Goal: Transaction & Acquisition: Purchase product/service

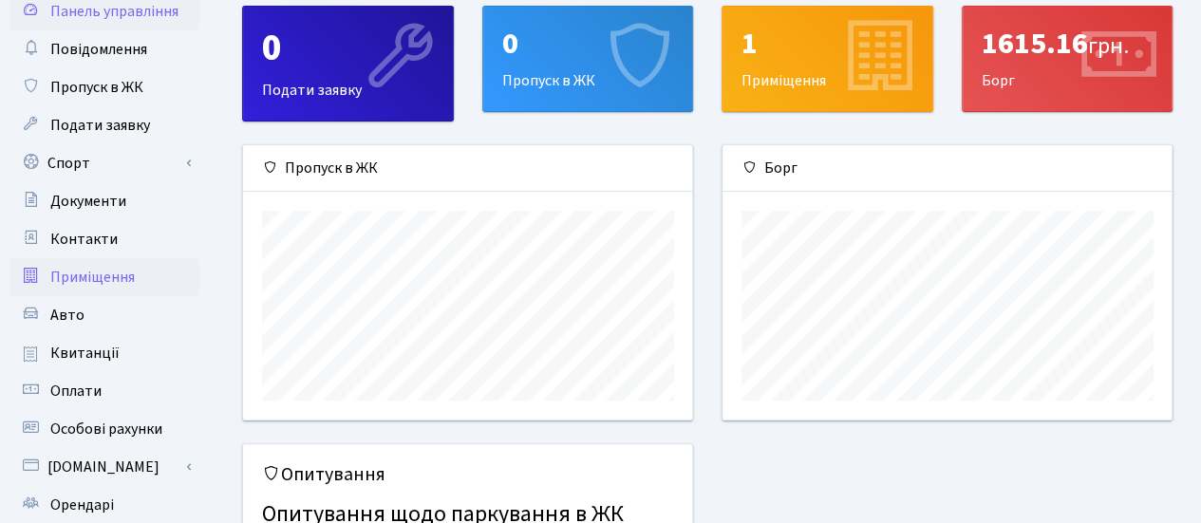
scroll to position [95, 0]
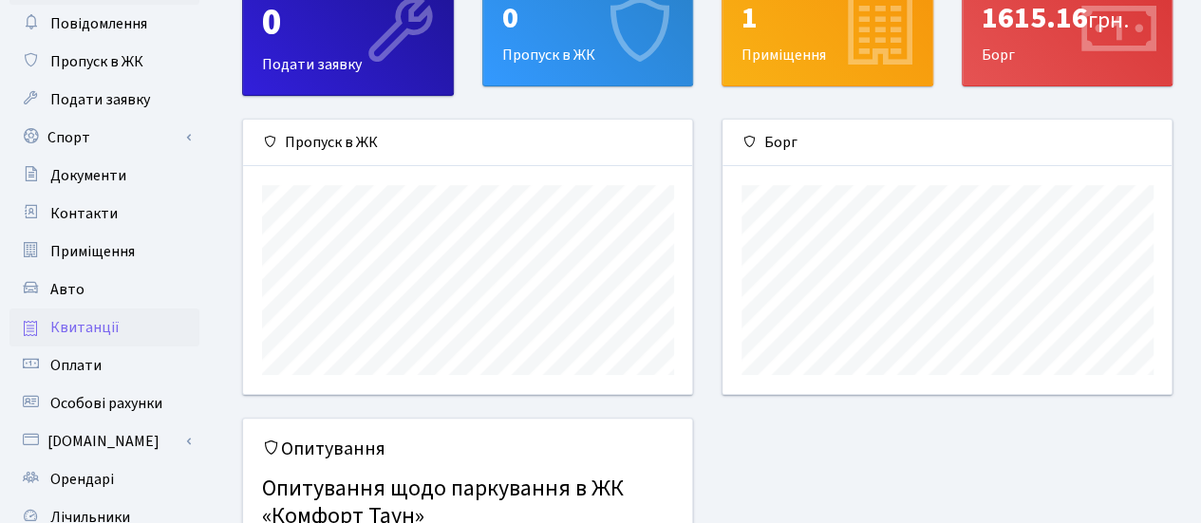
click at [93, 326] on span "Квитанції" at bounding box center [84, 327] width 69 height 21
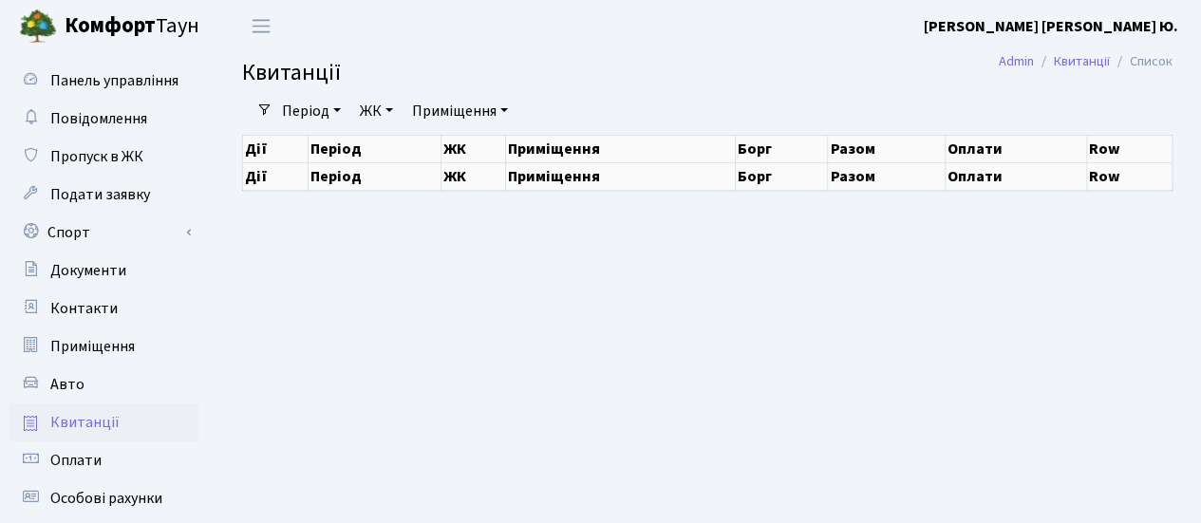
select select "25"
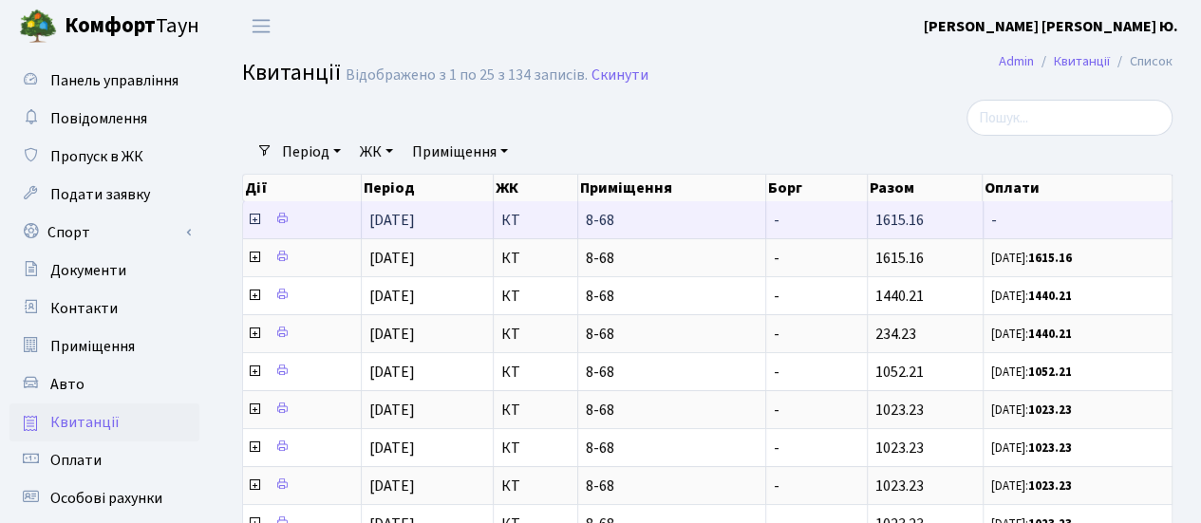
click at [253, 217] on icon at bounding box center [254, 219] width 15 height 15
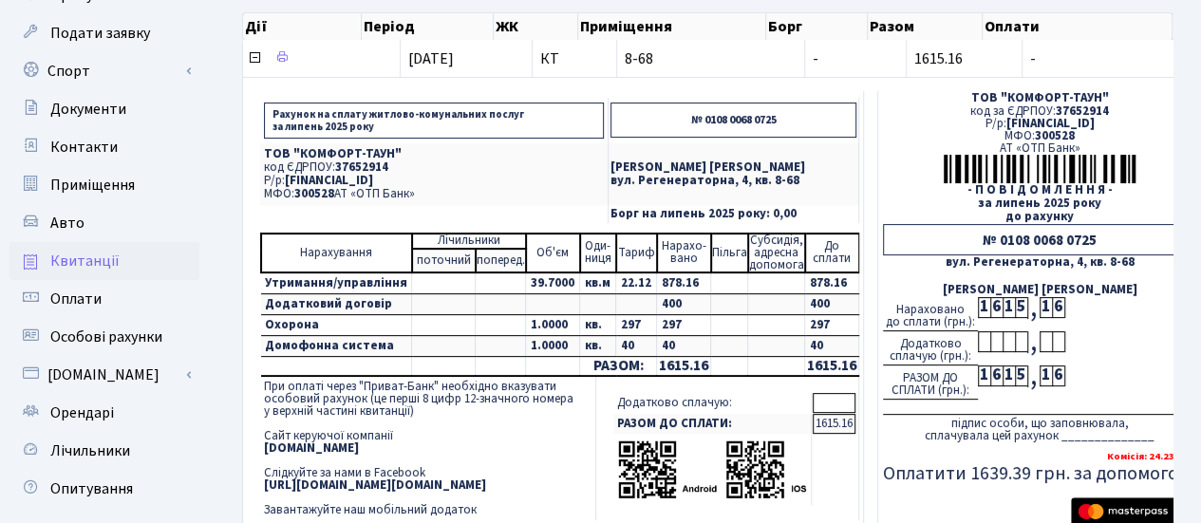
scroll to position [285, 0]
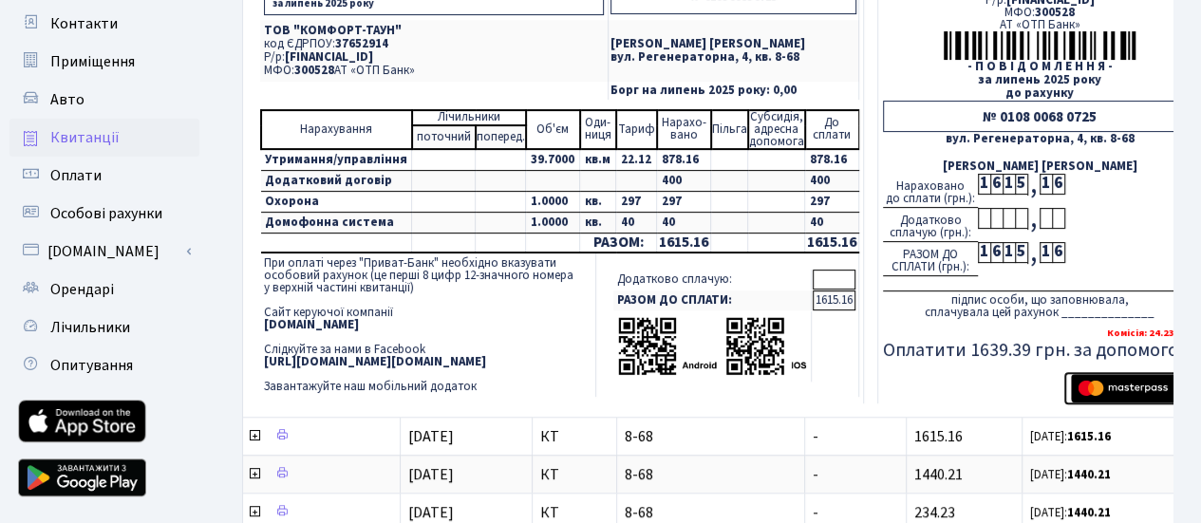
click at [1113, 386] on img "submit" at bounding box center [1131, 388] width 120 height 28
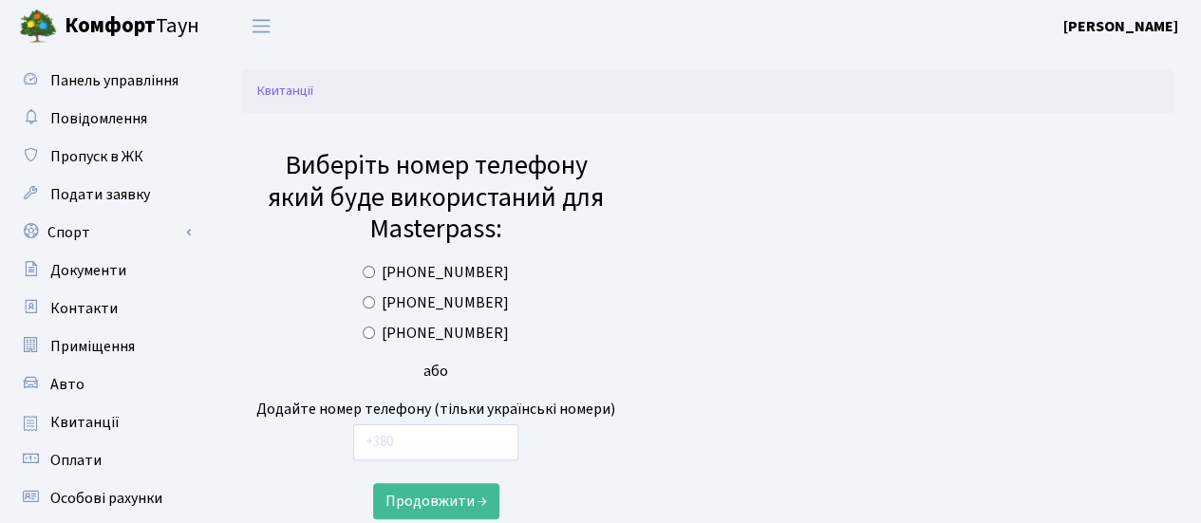
scroll to position [190, 0]
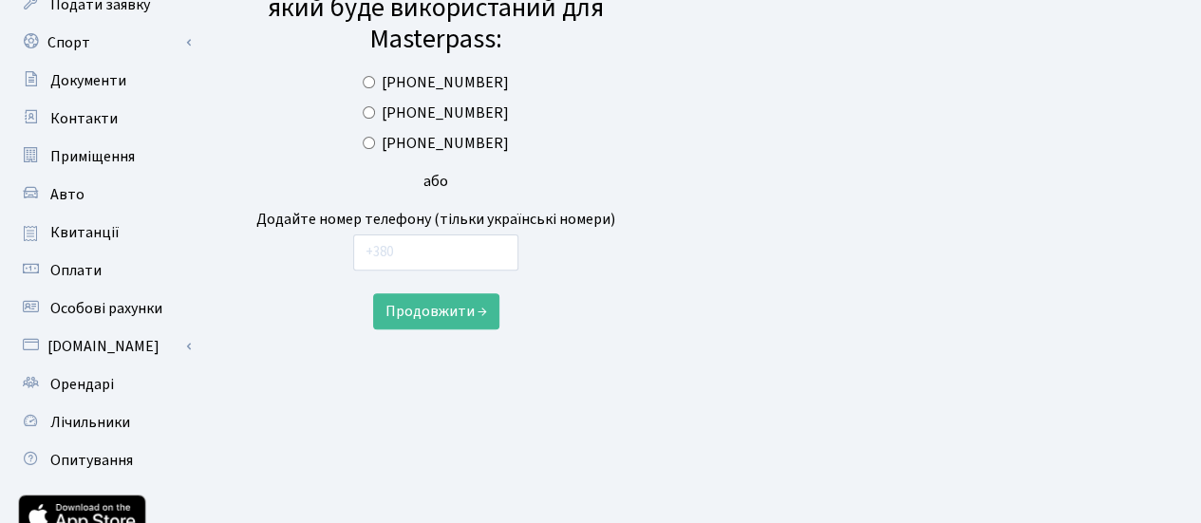
click at [393, 143] on div "(098) 237-64-90" at bounding box center [435, 143] width 359 height 23
click at [375, 140] on input "(098) 237-64-90" at bounding box center [369, 143] width 12 height 12
radio input "true"
click at [452, 315] on button "Продовжити →" at bounding box center [436, 311] width 126 height 36
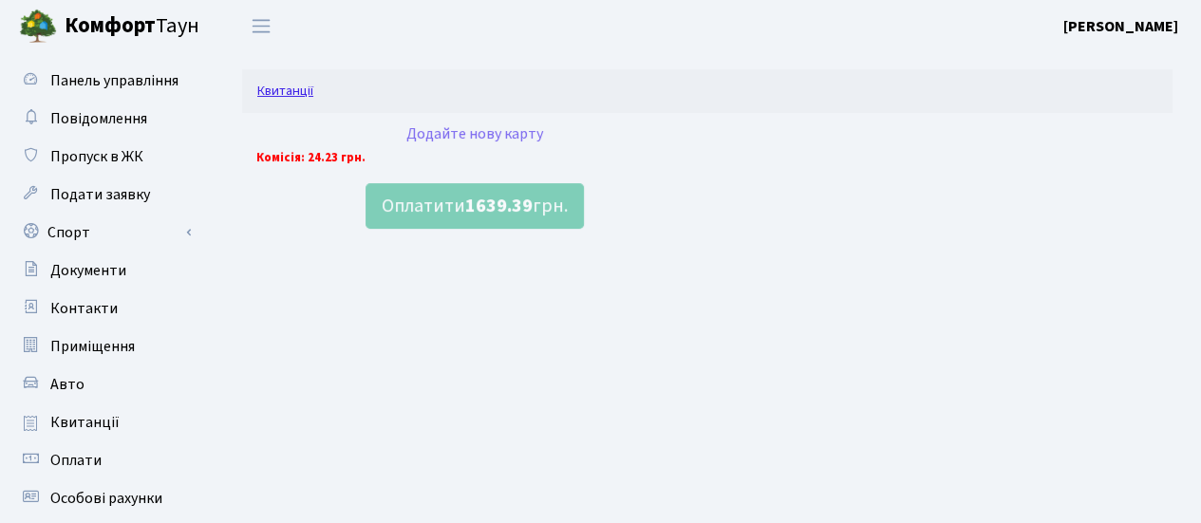
click at [290, 91] on link "Квитанції" at bounding box center [285, 91] width 56 height 20
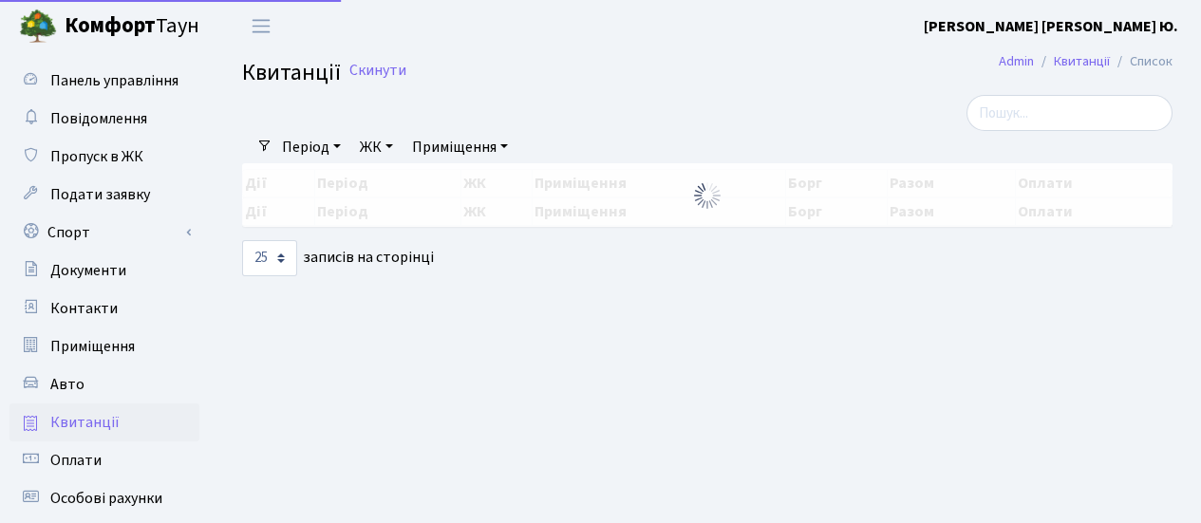
select select "25"
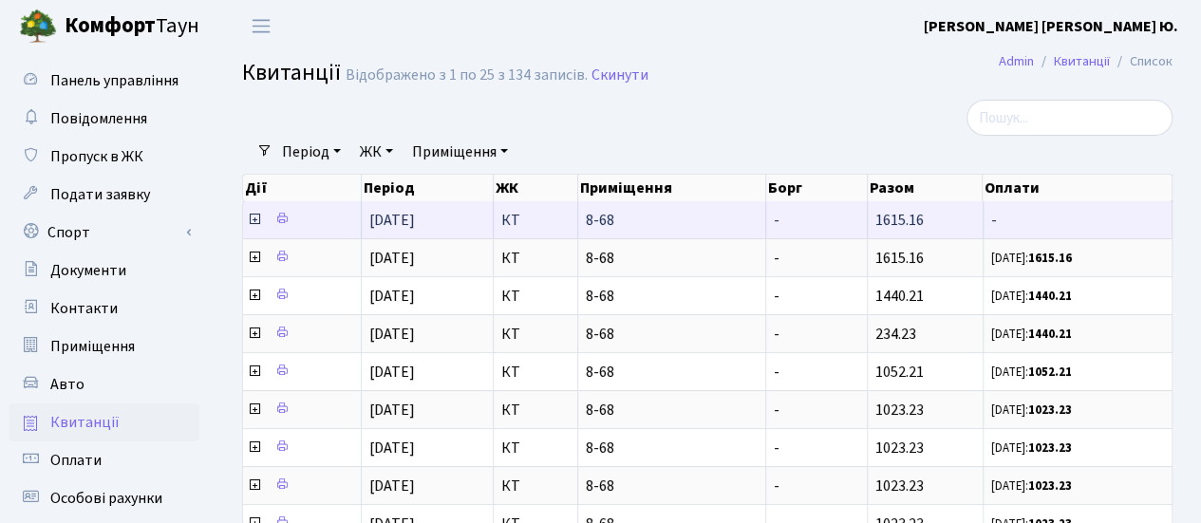
click at [253, 219] on icon at bounding box center [254, 219] width 15 height 15
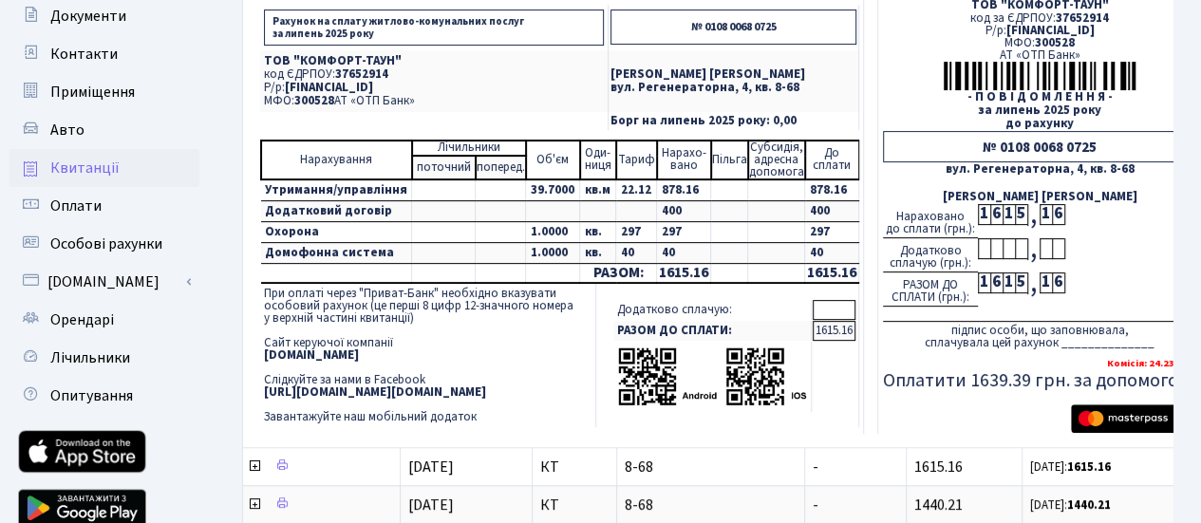
scroll to position [285, 0]
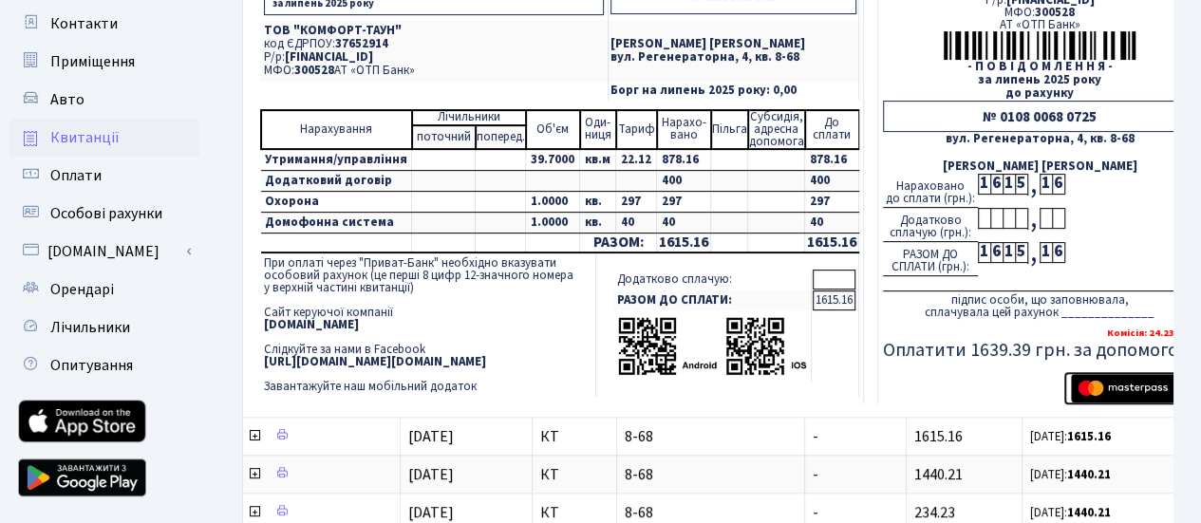
click at [1100, 382] on img "submit" at bounding box center [1131, 388] width 120 height 28
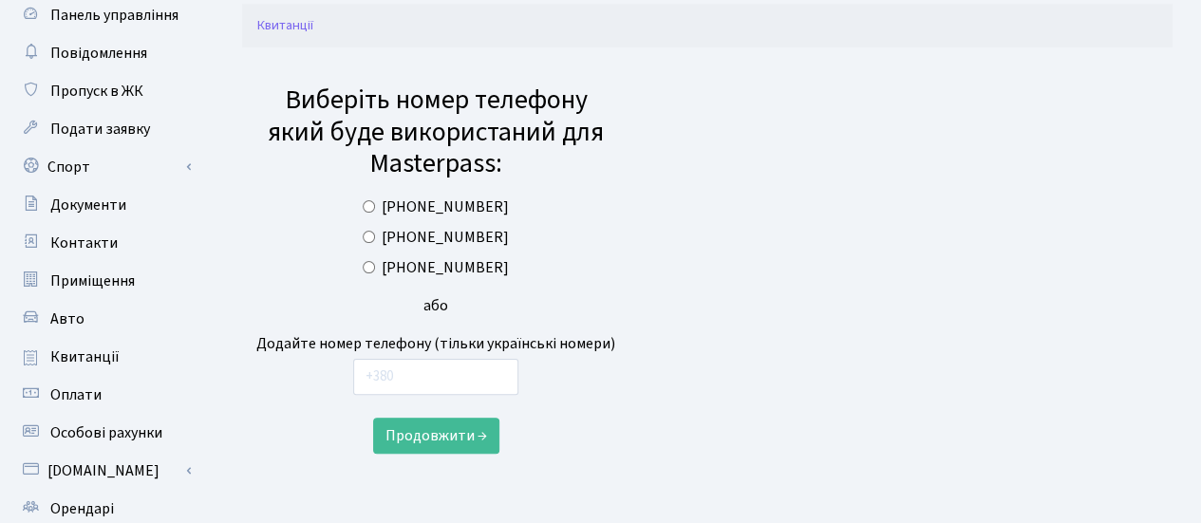
scroll to position [95, 0]
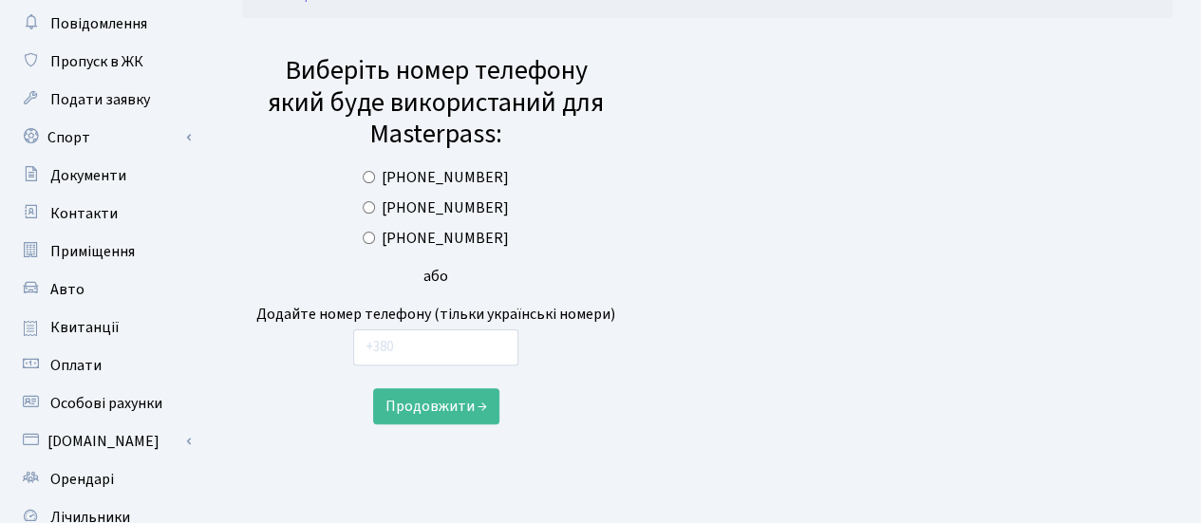
click at [375, 233] on input "(098) 237-64-90" at bounding box center [369, 238] width 12 height 12
radio input "true"
click at [470, 397] on button "Продовжити →" at bounding box center [436, 406] width 126 height 36
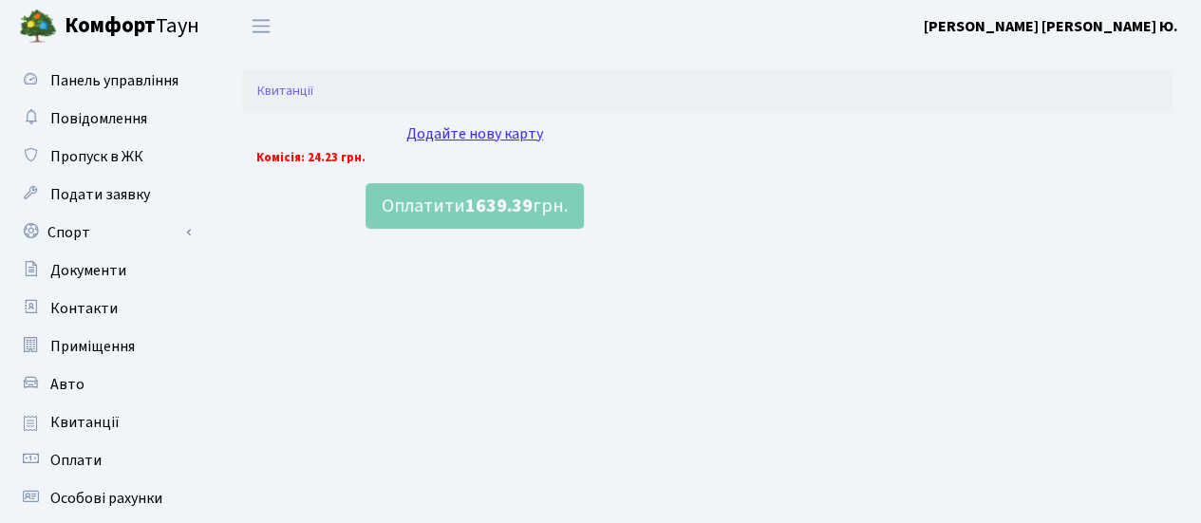
click at [469, 134] on div "Додайте нову карту" at bounding box center [474, 133] width 437 height 23
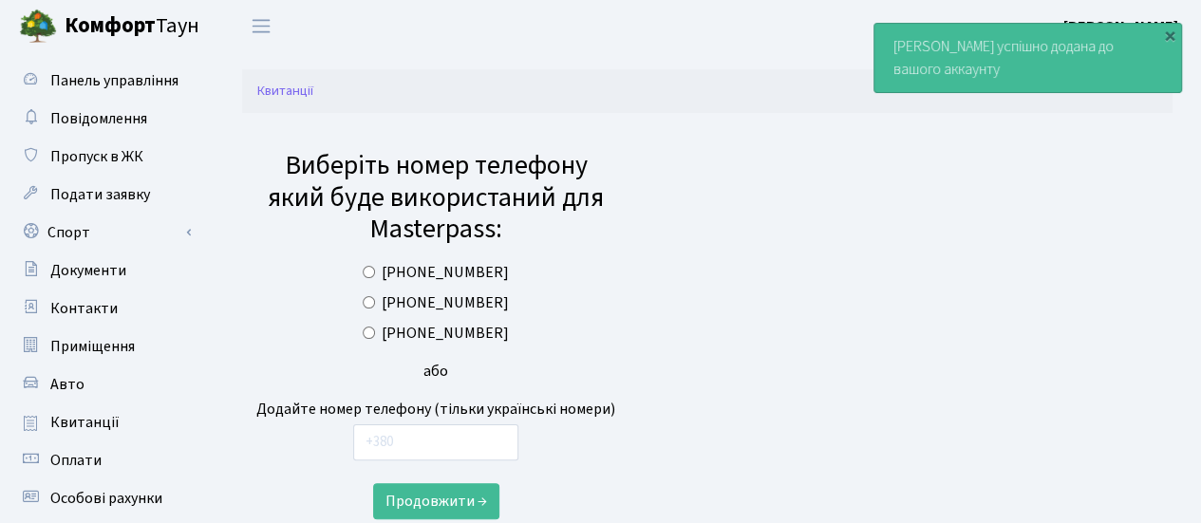
scroll to position [95, 0]
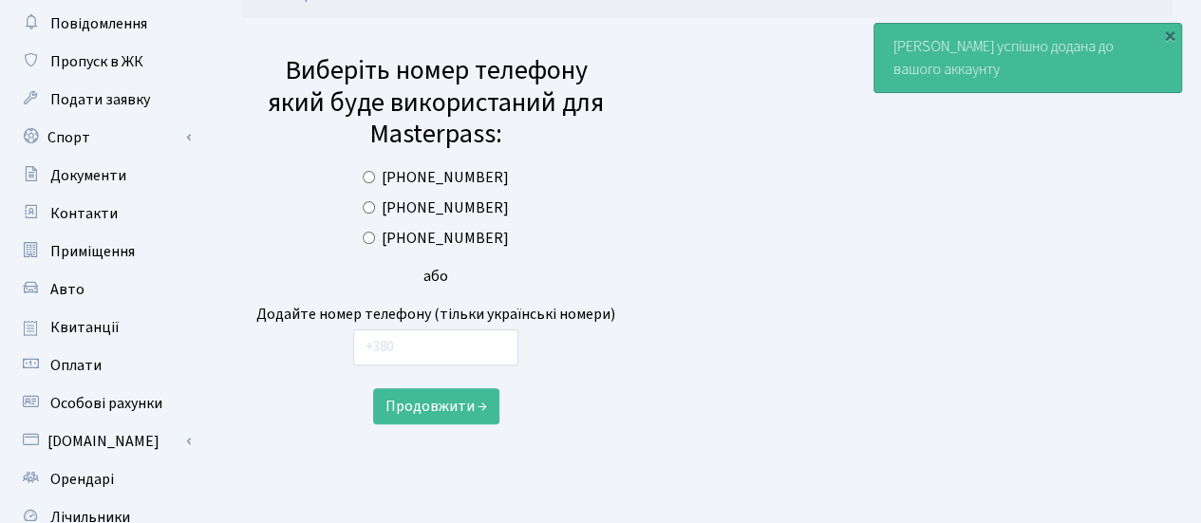
click at [375, 236] on input "[PHONE_NUMBER]" at bounding box center [369, 238] width 12 height 12
radio input "true"
click at [448, 402] on button "Продовжити →" at bounding box center [436, 406] width 126 height 36
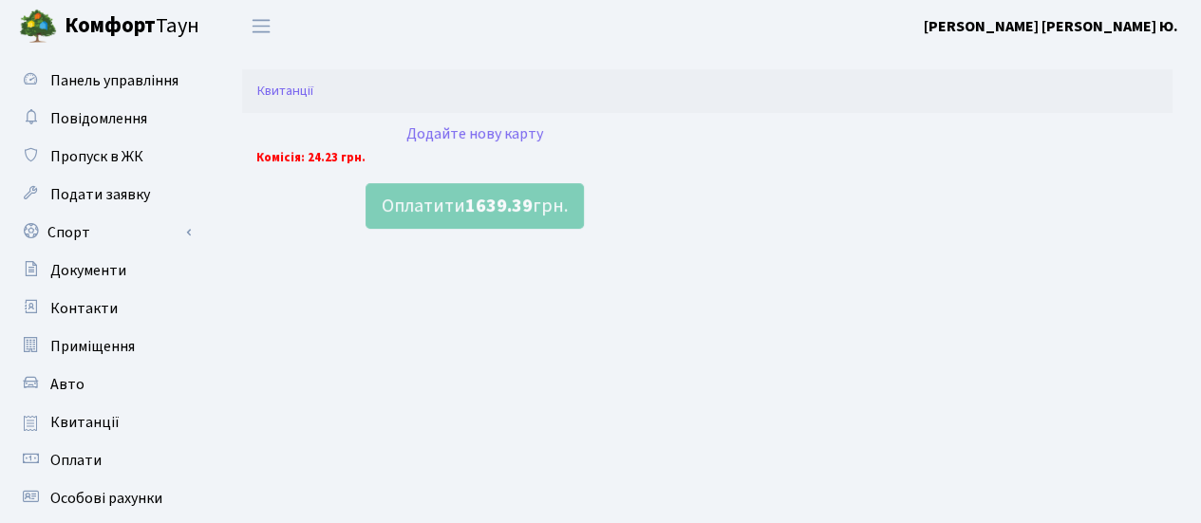
scroll to position [190, 0]
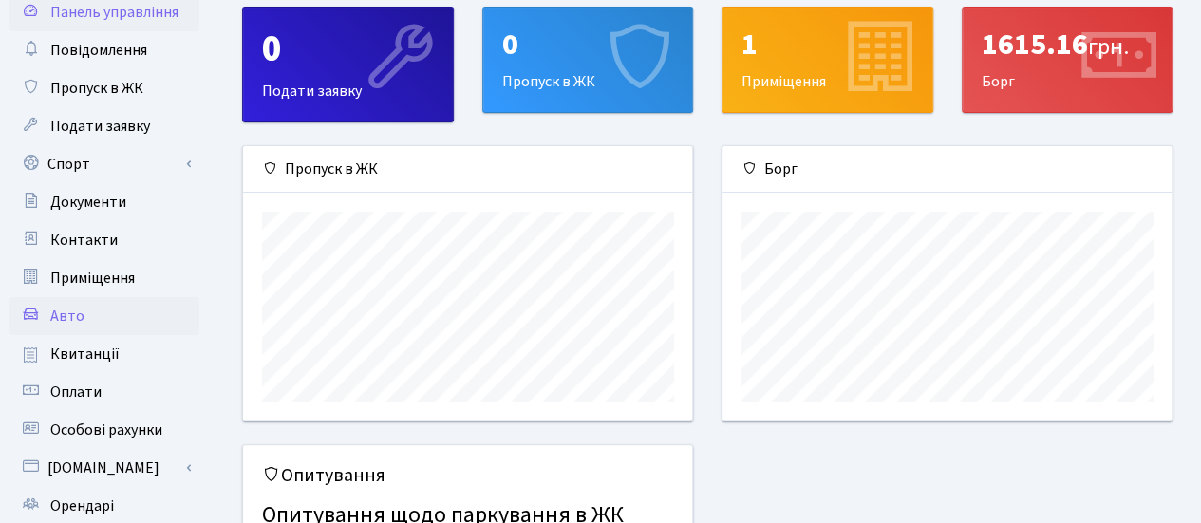
scroll to position [95, 0]
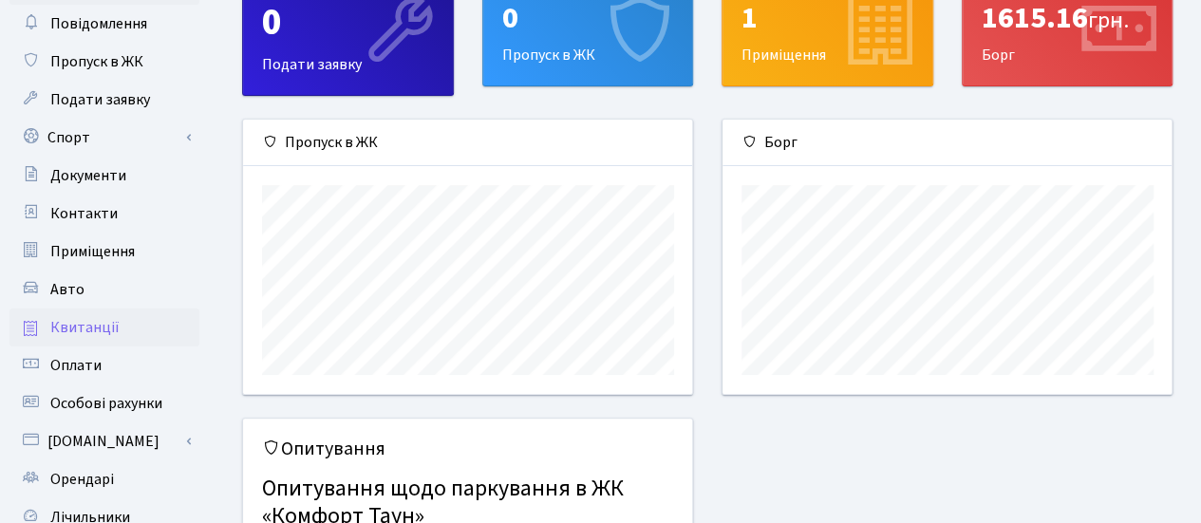
click at [131, 324] on link "Квитанції" at bounding box center [104, 328] width 190 height 38
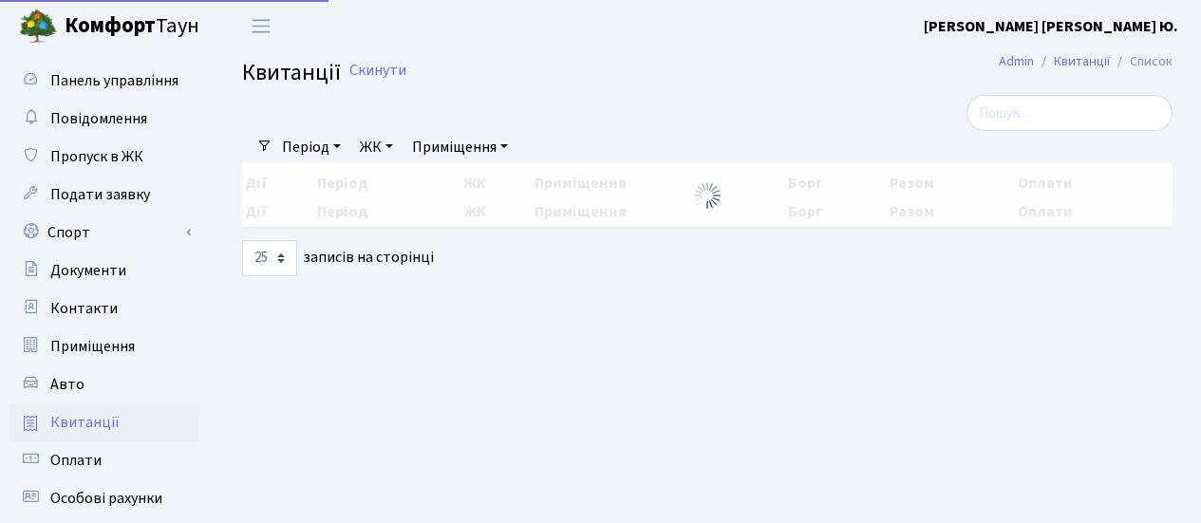
select select "25"
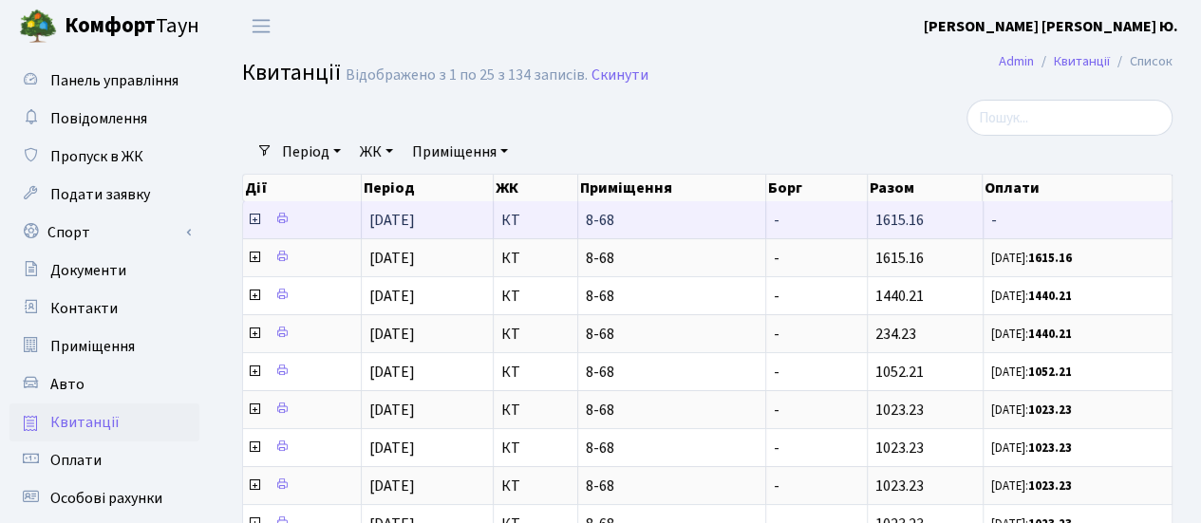
click at [254, 217] on icon at bounding box center [254, 219] width 15 height 15
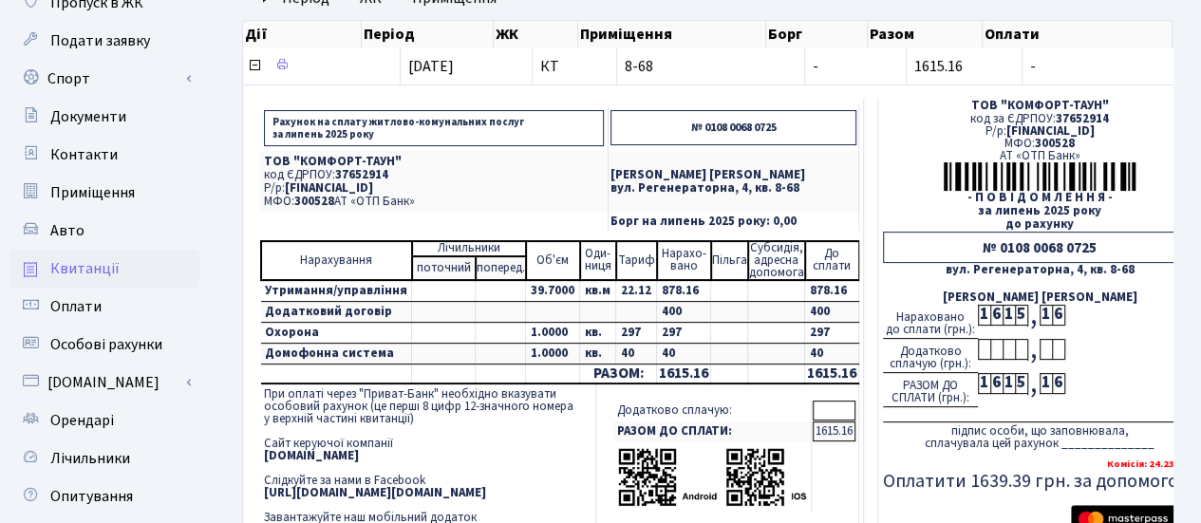
scroll to position [190, 0]
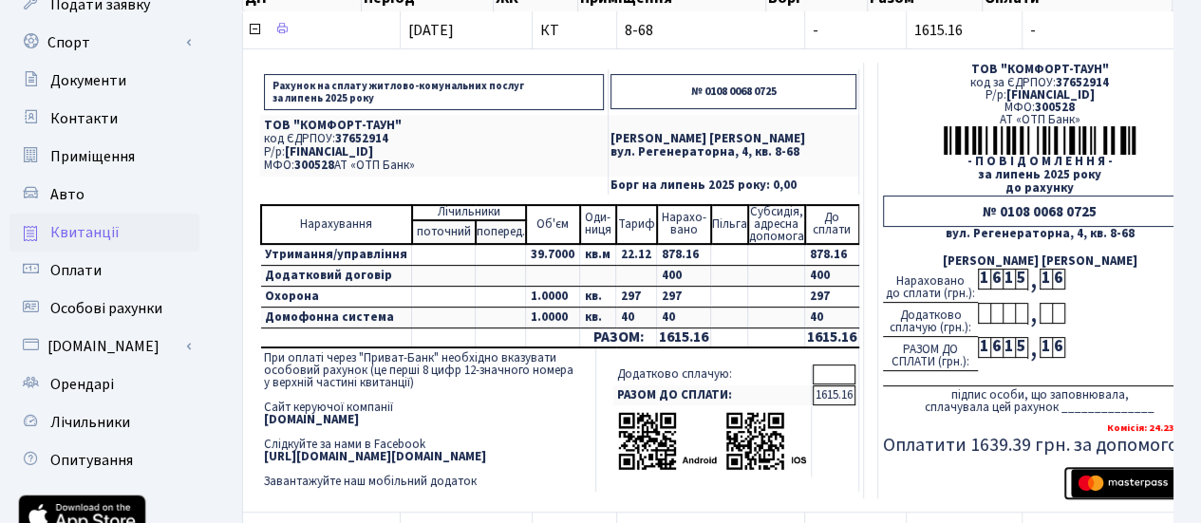
click at [1101, 480] on img "submit" at bounding box center [1131, 483] width 120 height 28
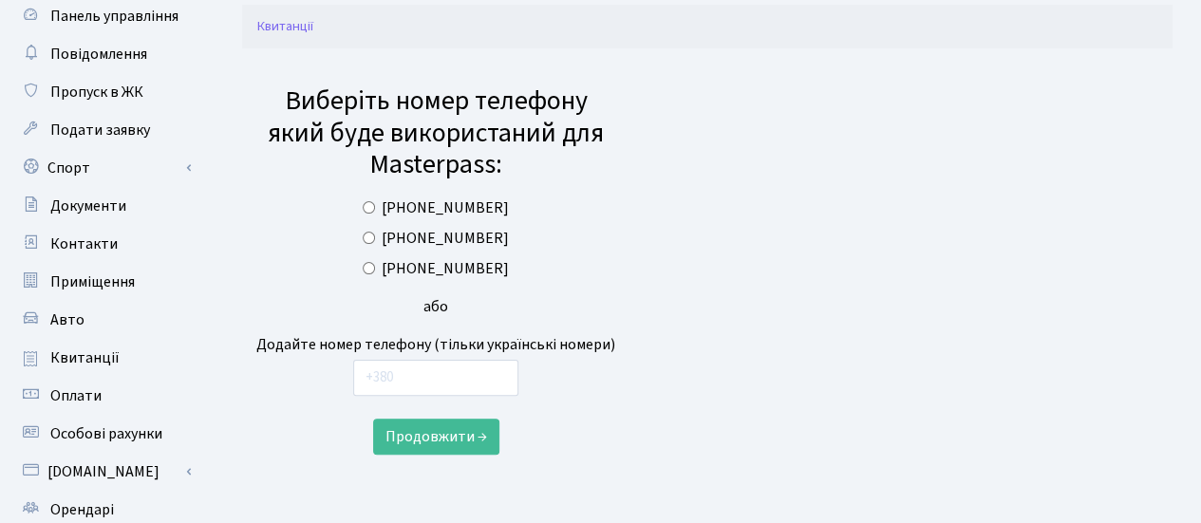
scroll to position [95, 0]
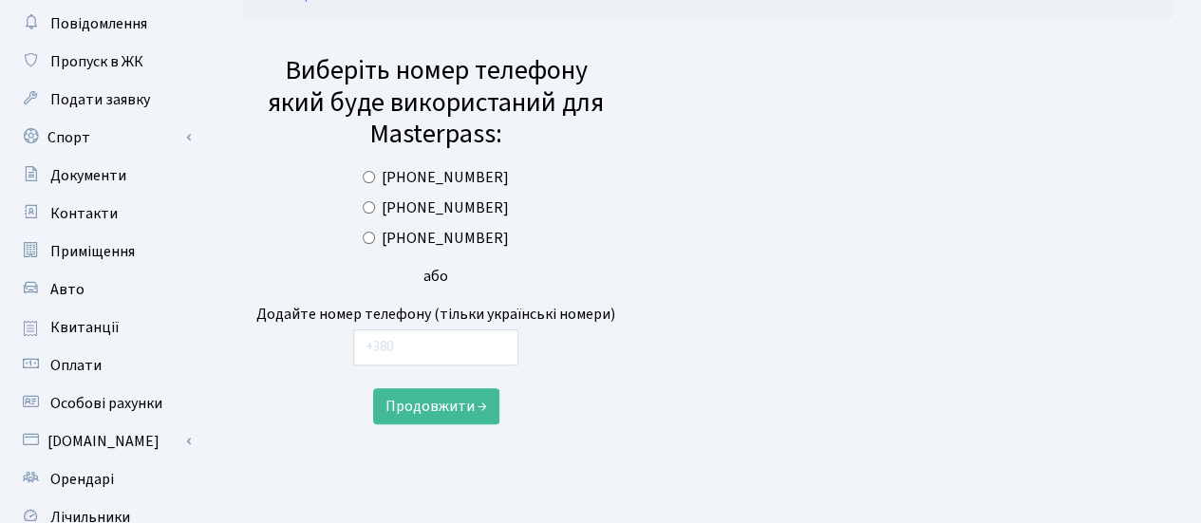
click at [375, 237] on input "[PHONE_NUMBER]" at bounding box center [369, 238] width 12 height 12
radio input "true"
click at [458, 411] on button "Продовжити →" at bounding box center [436, 406] width 126 height 36
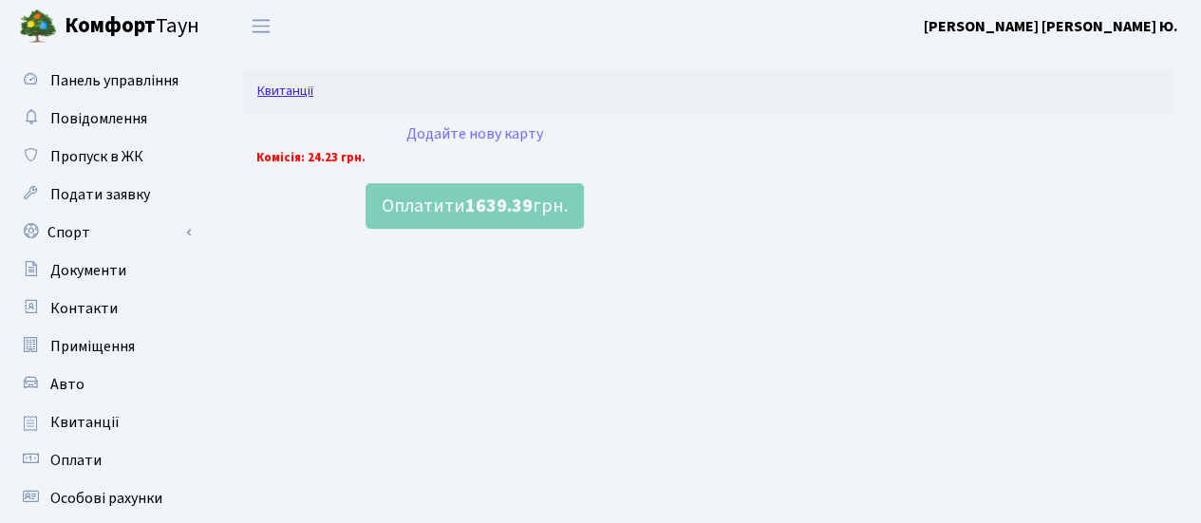
click at [291, 92] on link "Квитанції" at bounding box center [285, 91] width 56 height 20
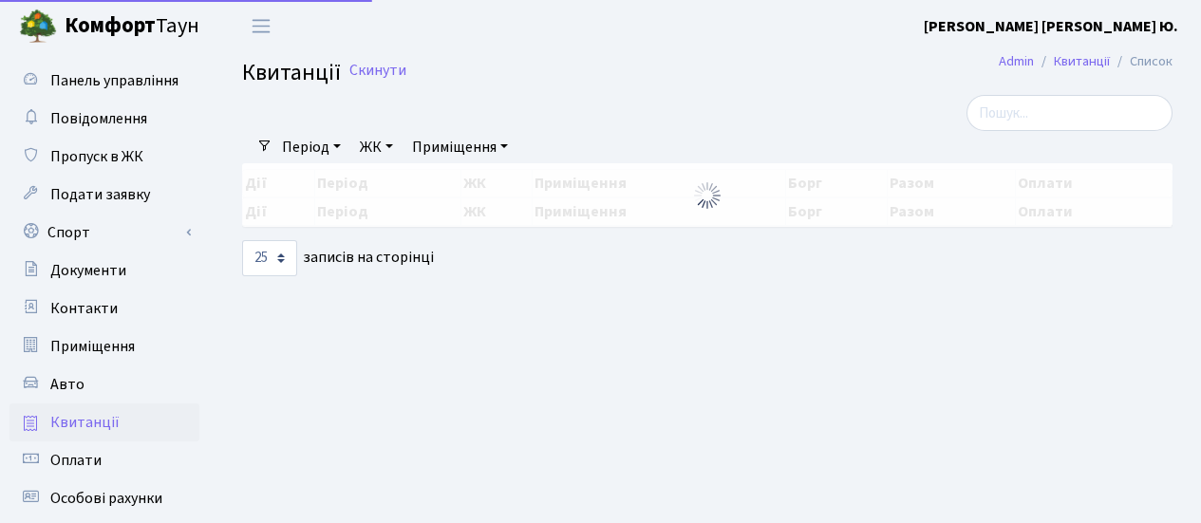
select select "25"
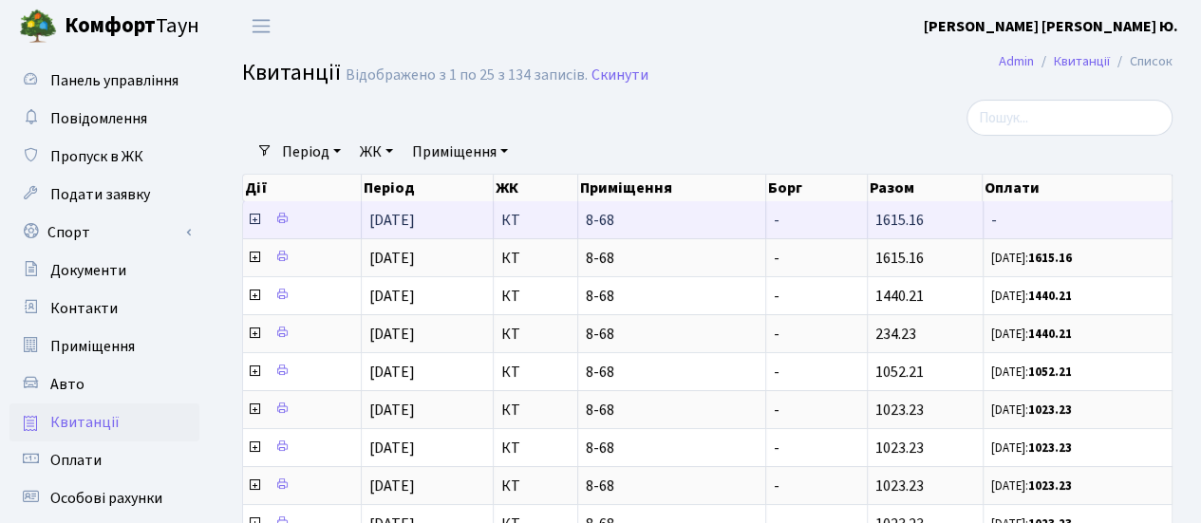
click at [254, 216] on icon at bounding box center [254, 219] width 15 height 15
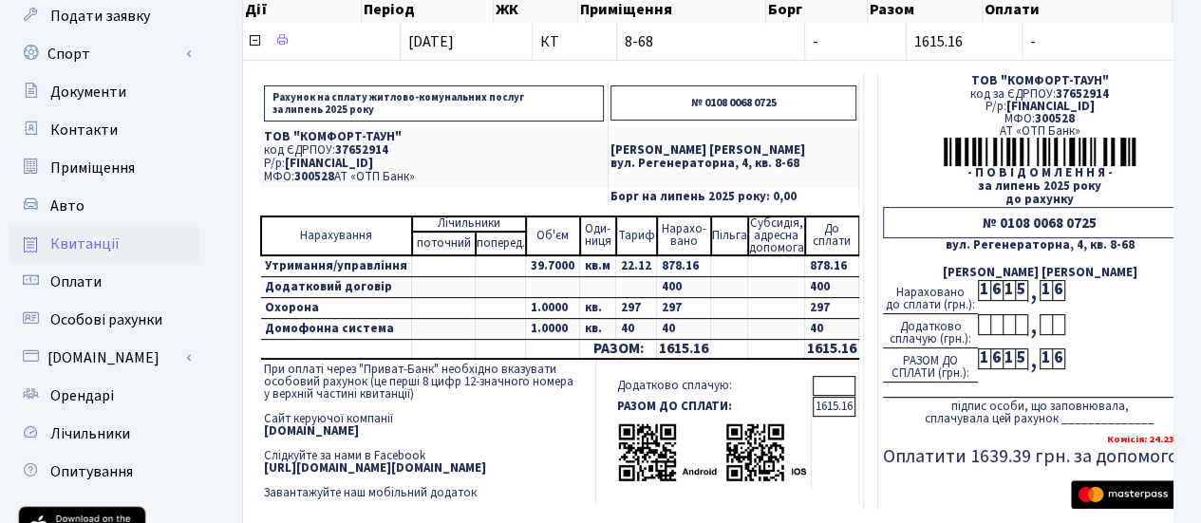
scroll to position [190, 0]
